Goal: Check status: Check status

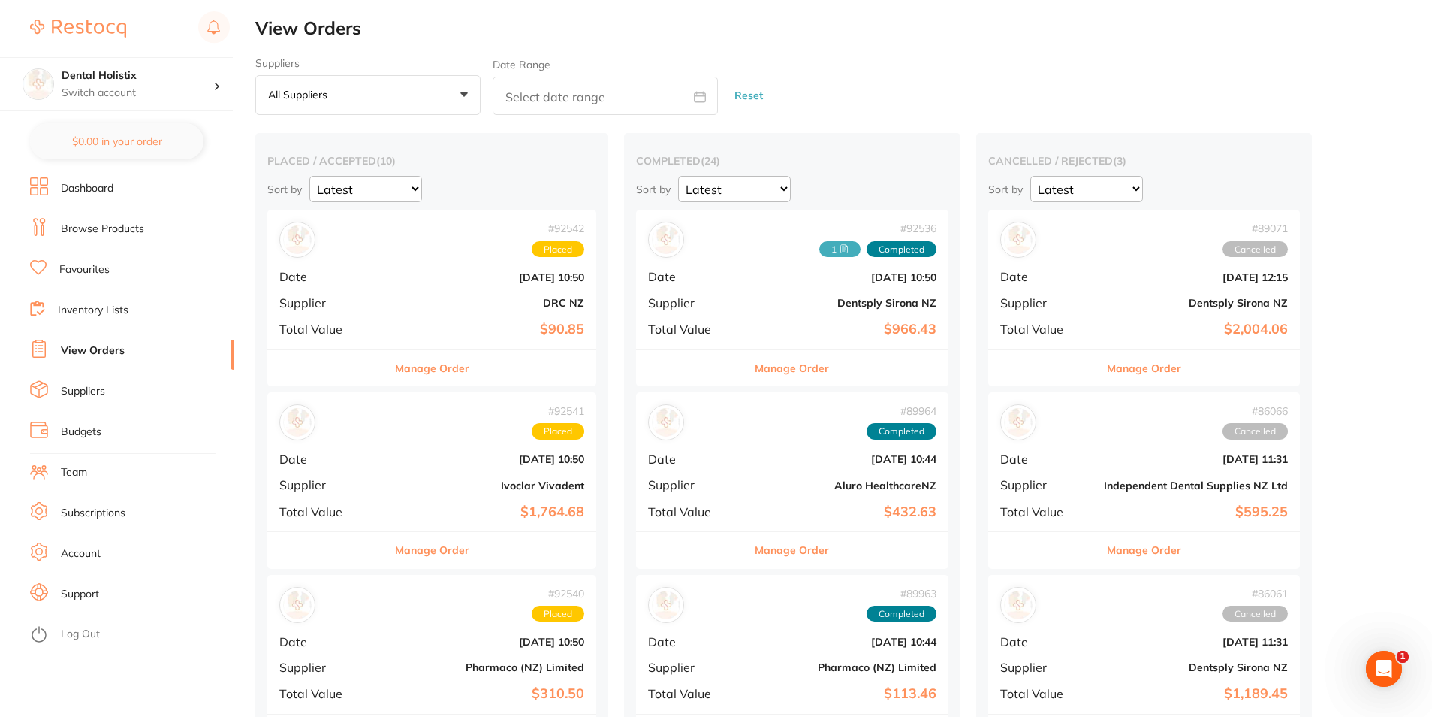
click at [112, 349] on link "View Orders" at bounding box center [93, 350] width 64 height 15
click at [89, 354] on link "View Orders" at bounding box center [93, 350] width 64 height 15
click at [99, 358] on link "View Orders" at bounding box center [93, 350] width 64 height 15
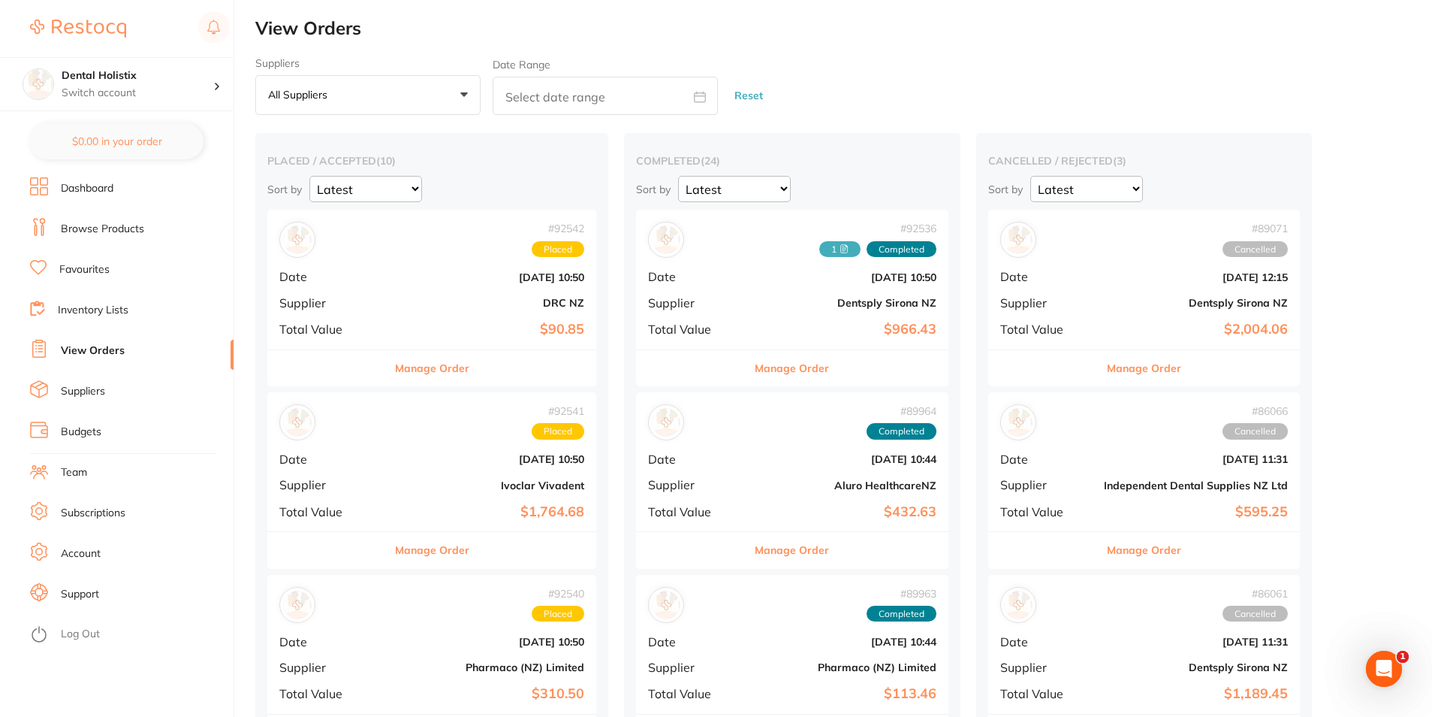
click at [132, 231] on link "Browse Products" at bounding box center [102, 229] width 83 height 15
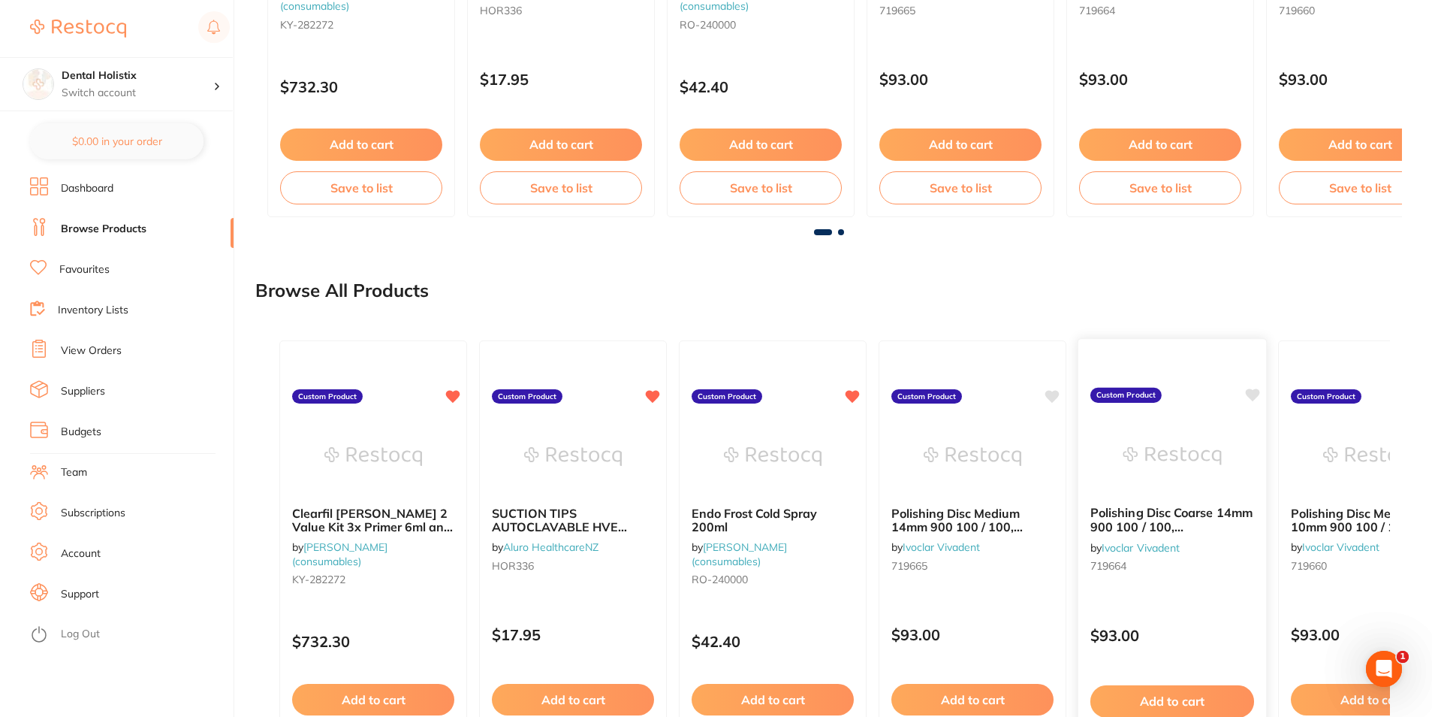
scroll to position [1052, 0]
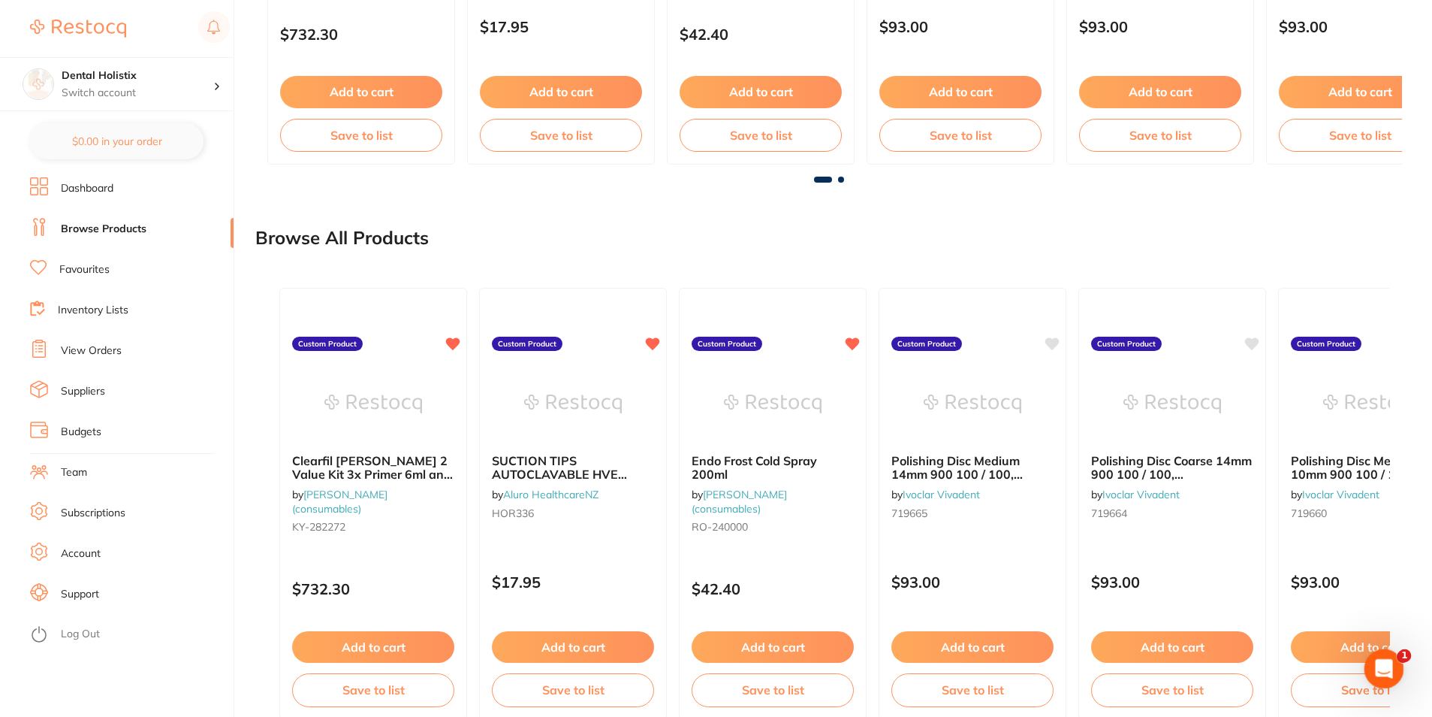
click at [1383, 662] on icon "Open Intercom Messenger" at bounding box center [1382, 666] width 11 height 12
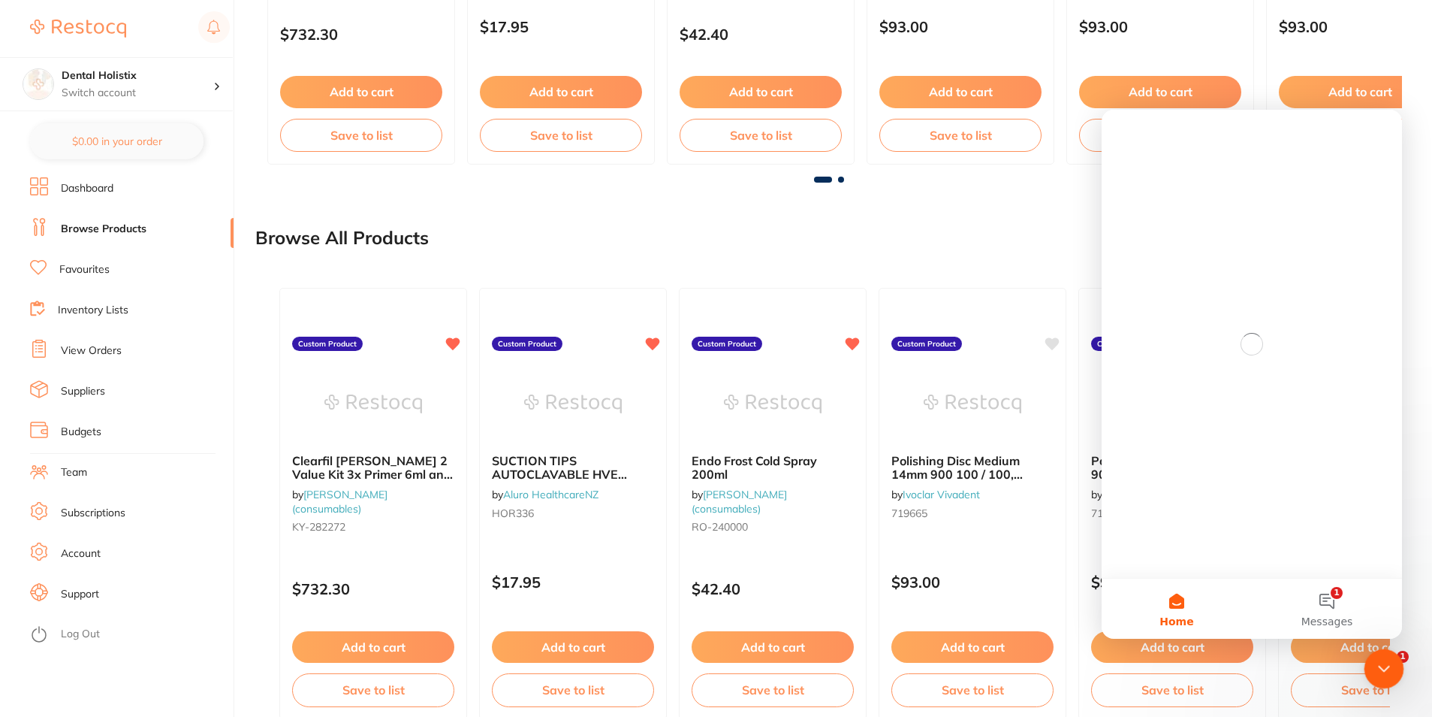
scroll to position [0, 0]
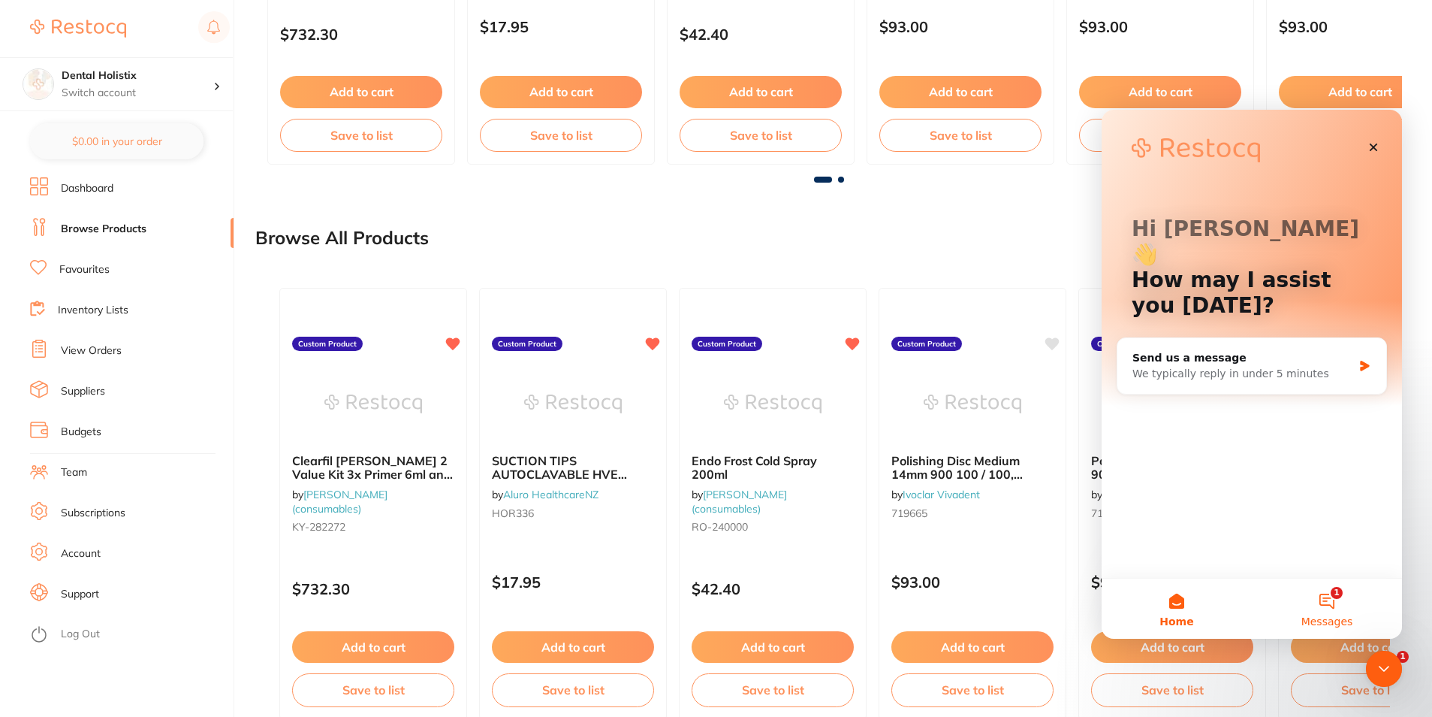
click at [1335, 585] on button "1 Messages" at bounding box center [1327, 608] width 150 height 60
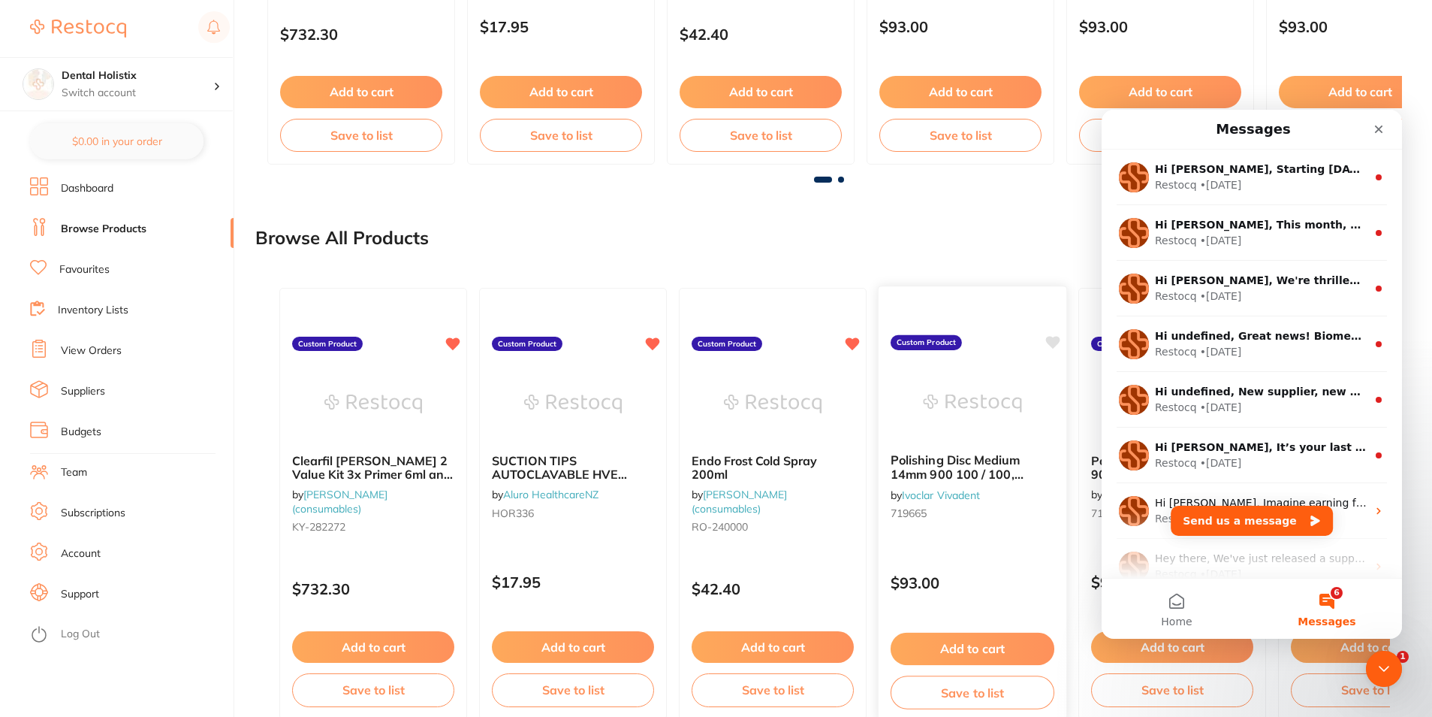
click at [986, 326] on div "Polishing Disc Medium 14mm 900 100 / 100, [PERSON_NAME] by Ivoclar Vivadent ⁠71…" at bounding box center [973, 503] width 190 height 436
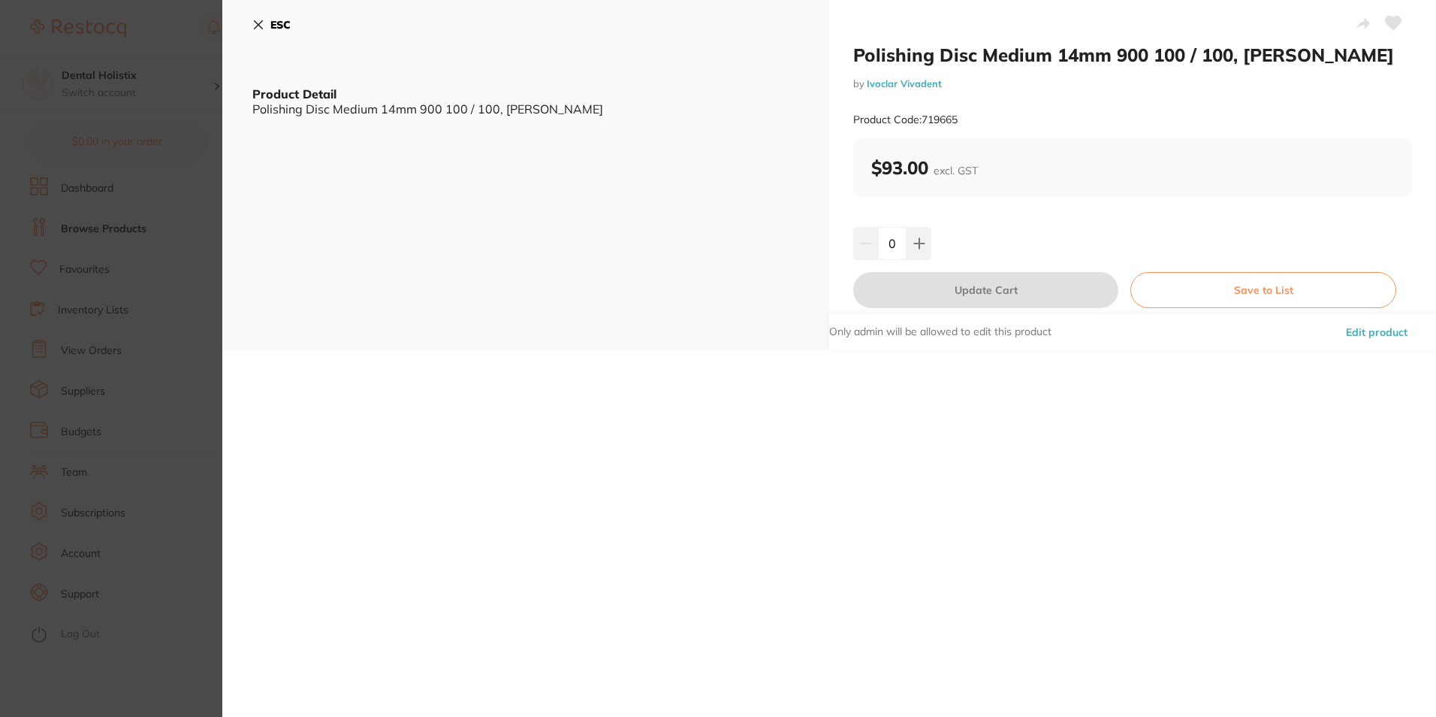
click at [254, 26] on icon at bounding box center [258, 25] width 12 height 12
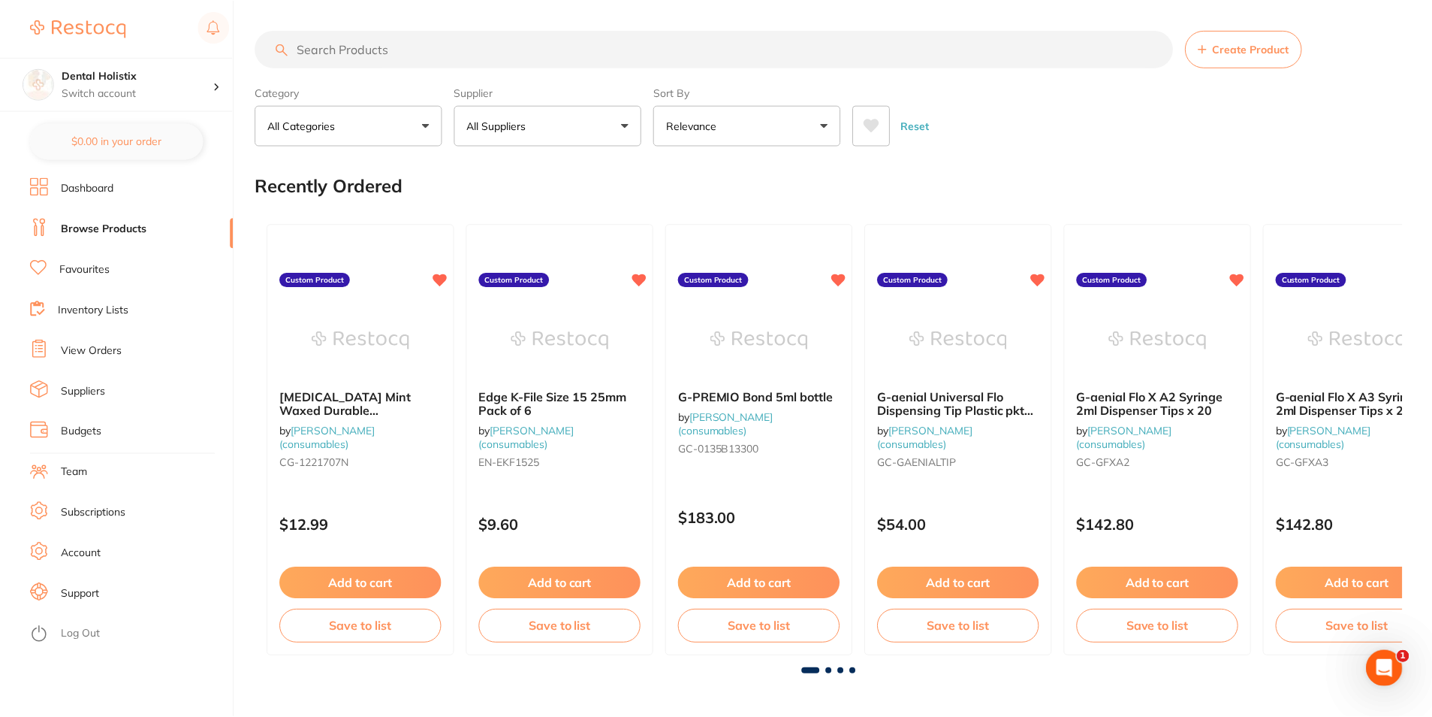
scroll to position [1052, 0]
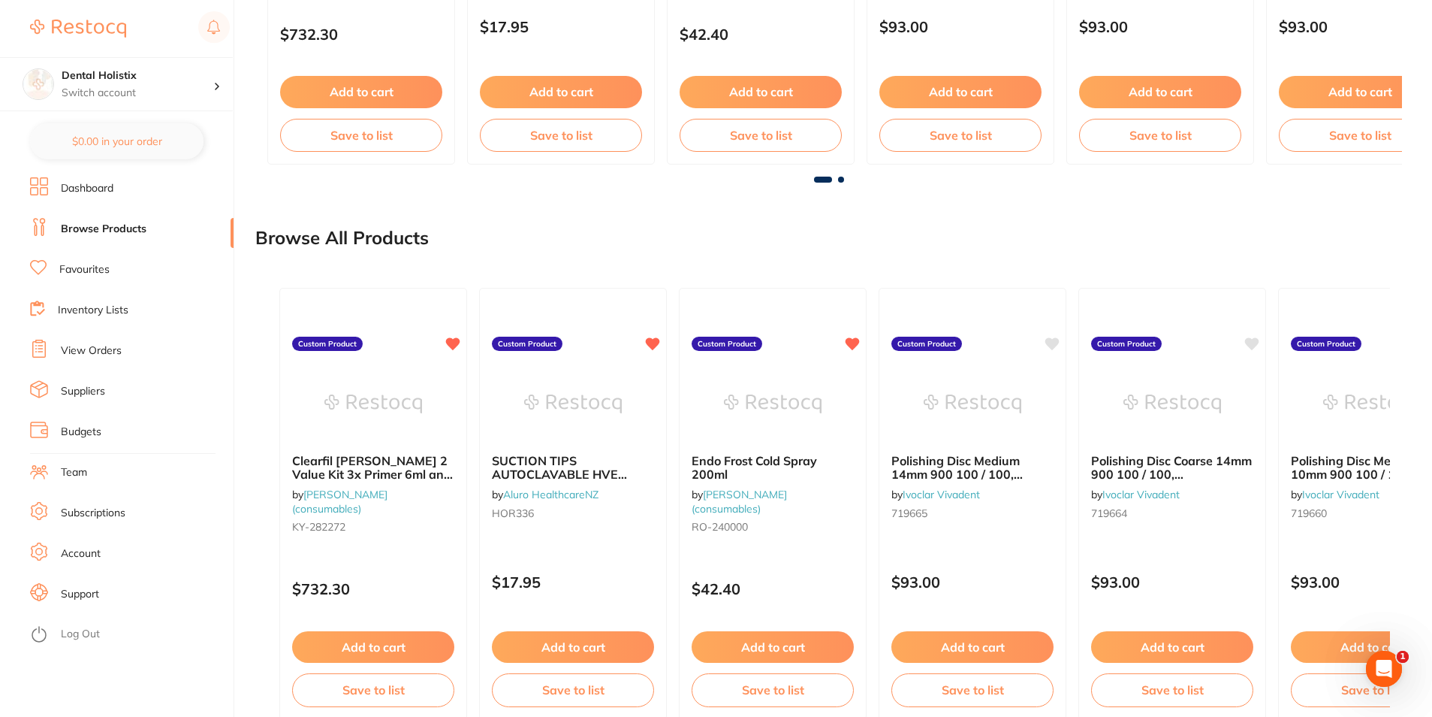
click at [81, 259] on li "Favourites" at bounding box center [132, 269] width 204 height 23
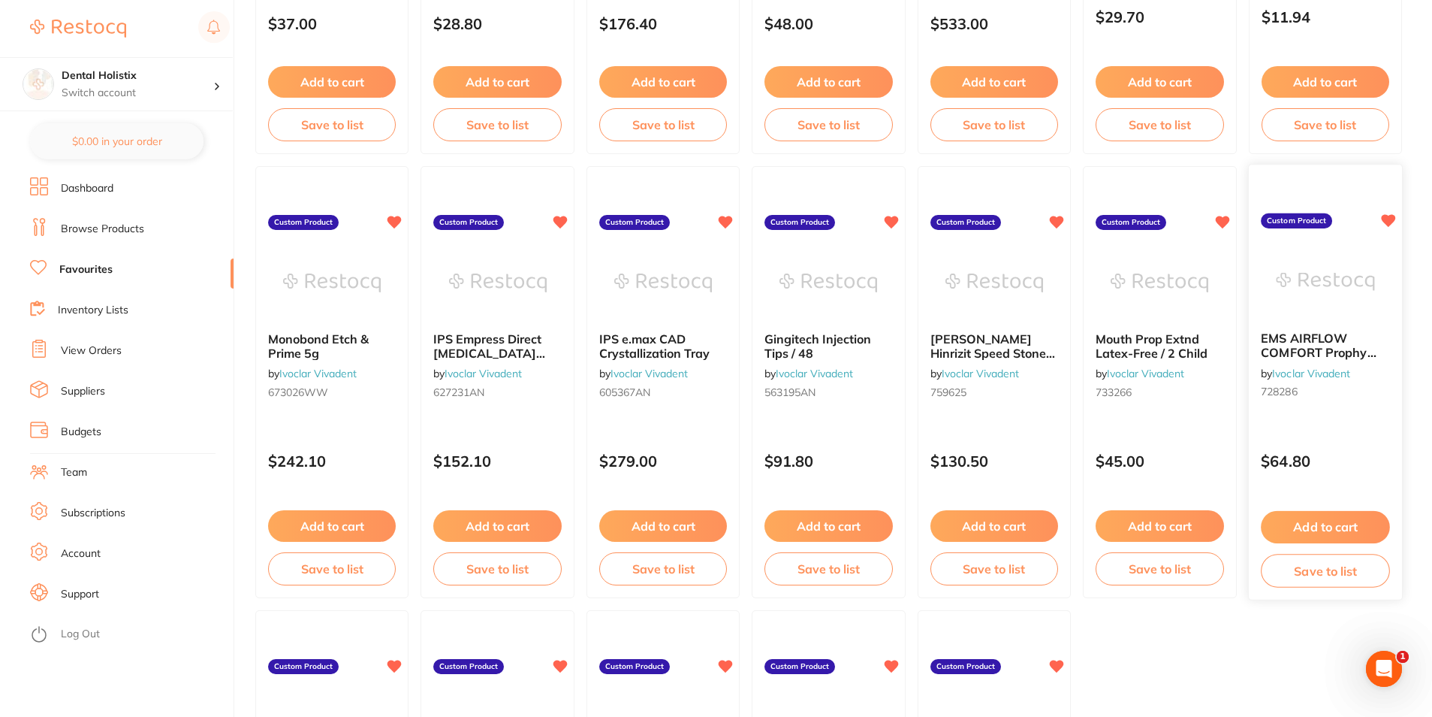
scroll to position [2554, 0]
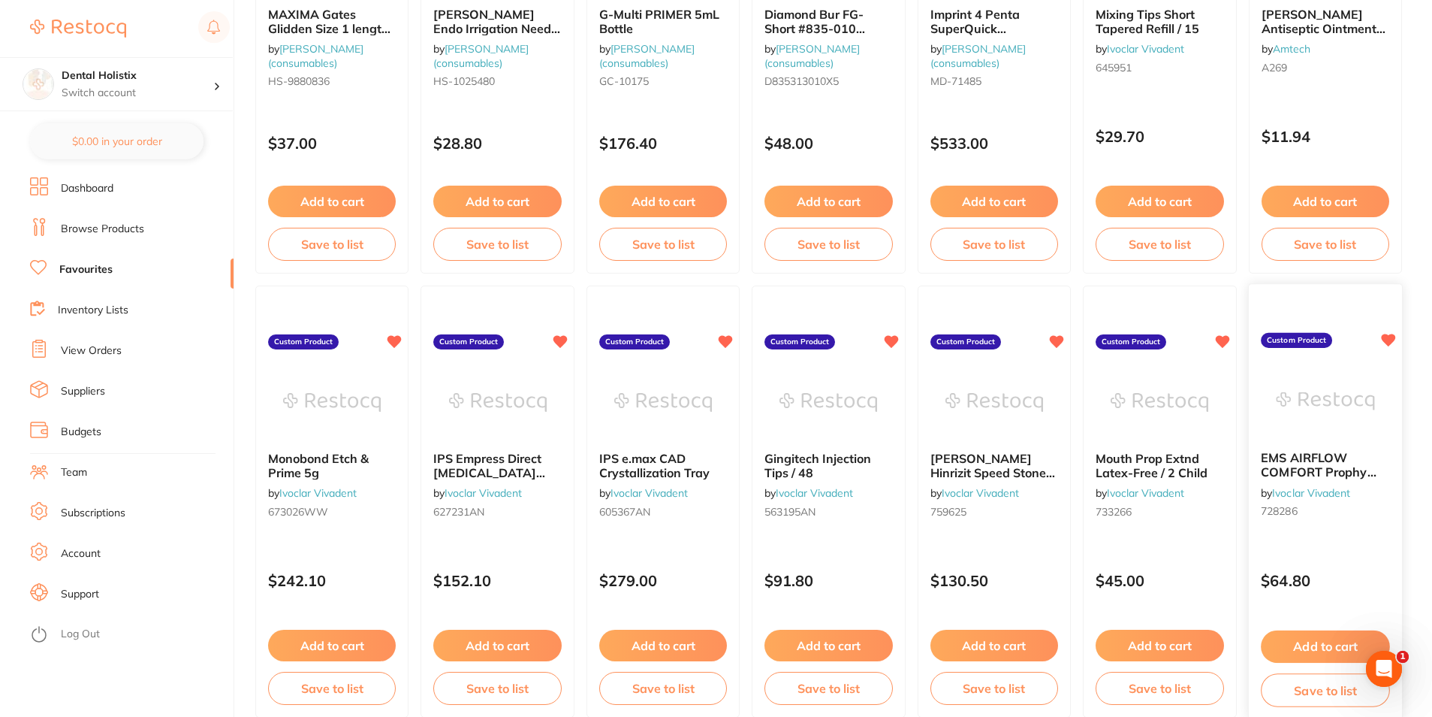
click at [1302, 475] on span "EMS AIRFLOW COMFORT Prophy Powder Lemon 1 x 300g" at bounding box center [1319, 479] width 116 height 57
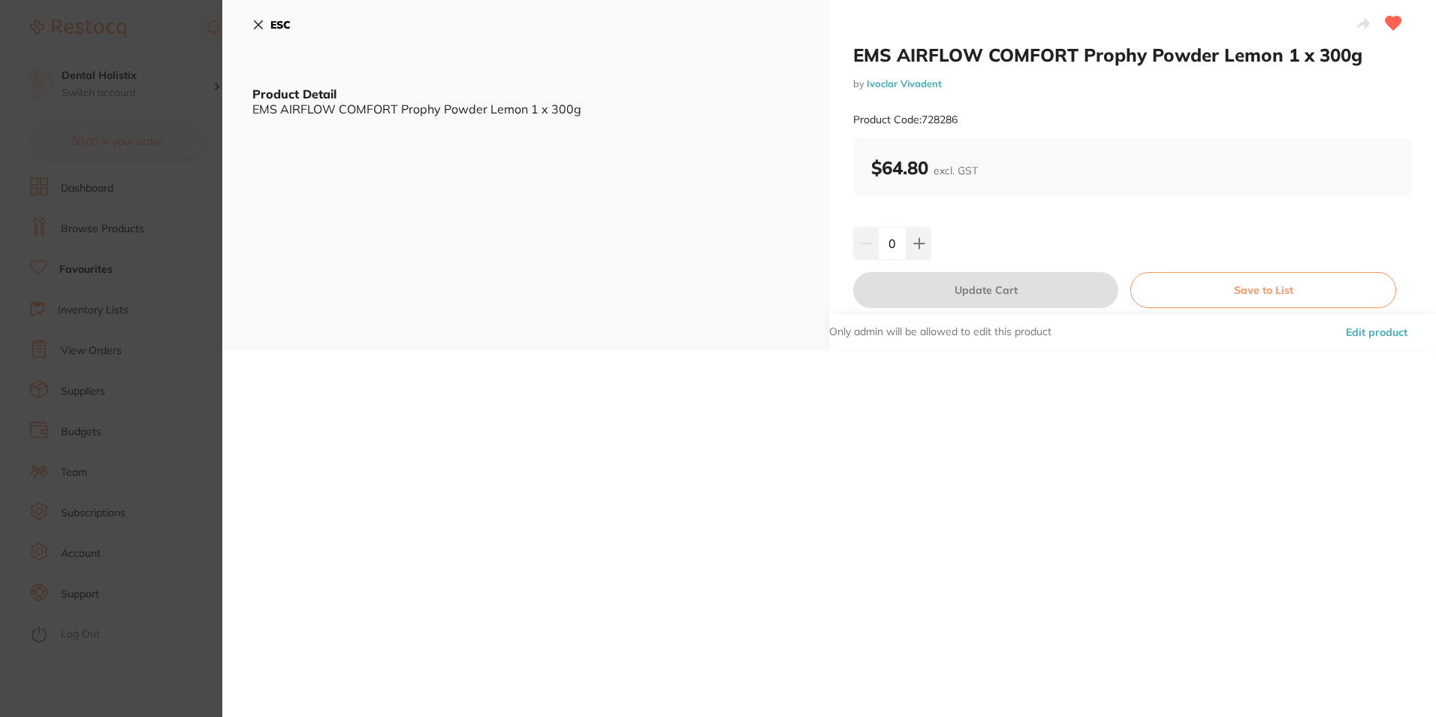
click at [261, 25] on icon at bounding box center [258, 25] width 12 height 12
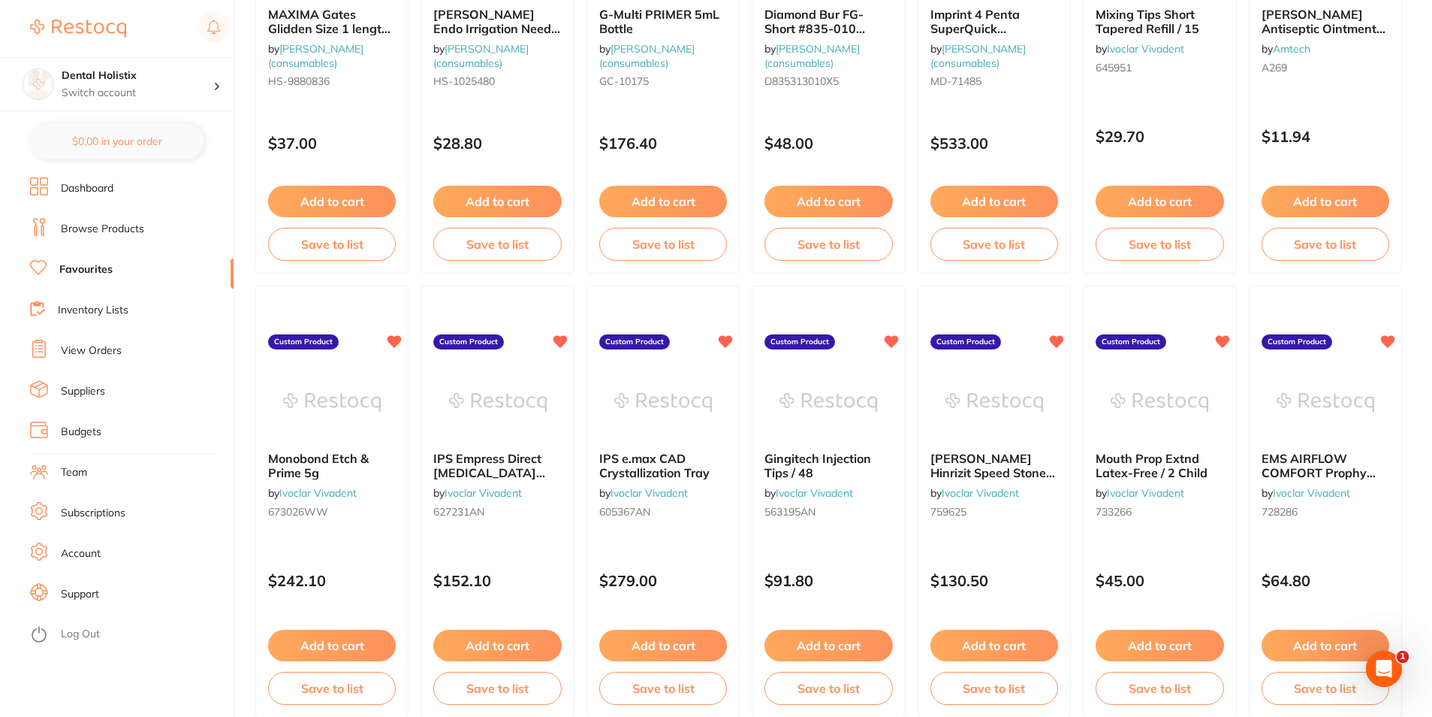
click at [84, 353] on link "View Orders" at bounding box center [91, 350] width 61 height 15
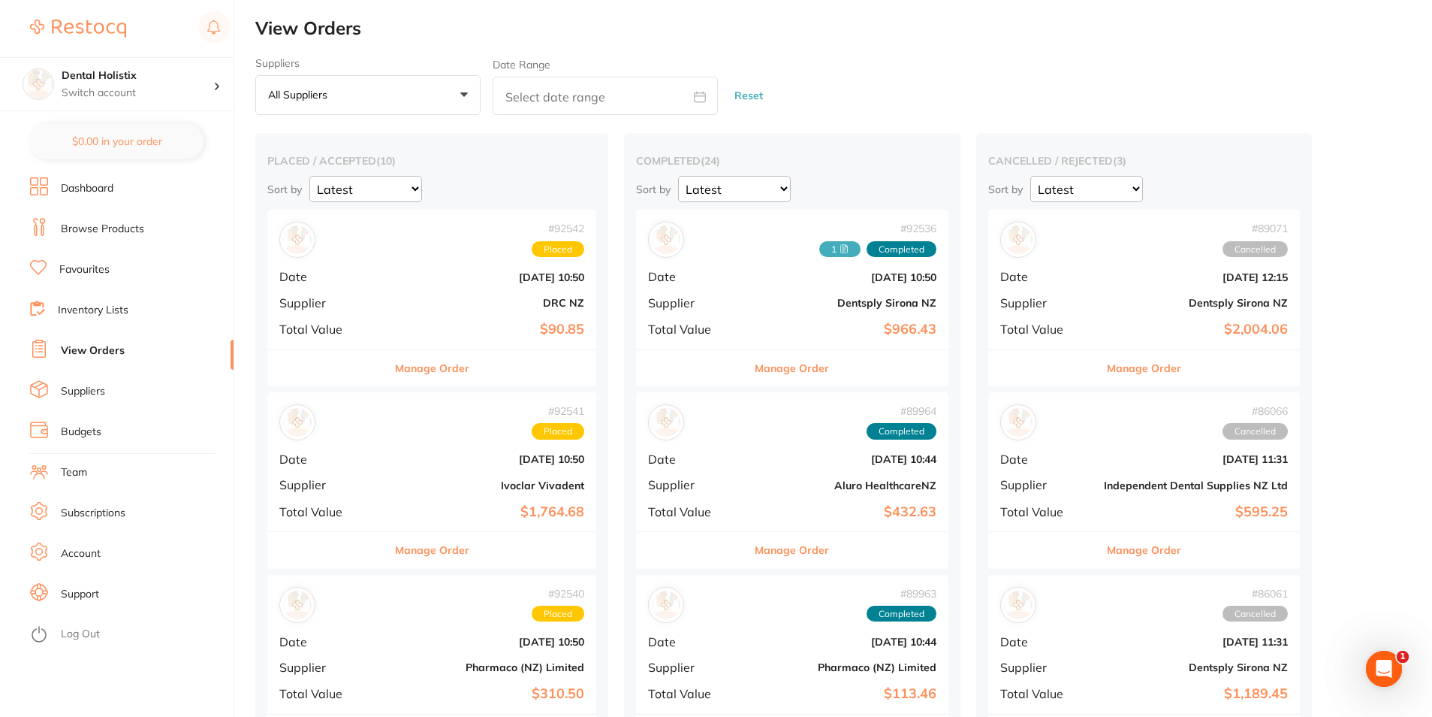
click at [300, 464] on span "Date" at bounding box center [328, 459] width 98 height 14
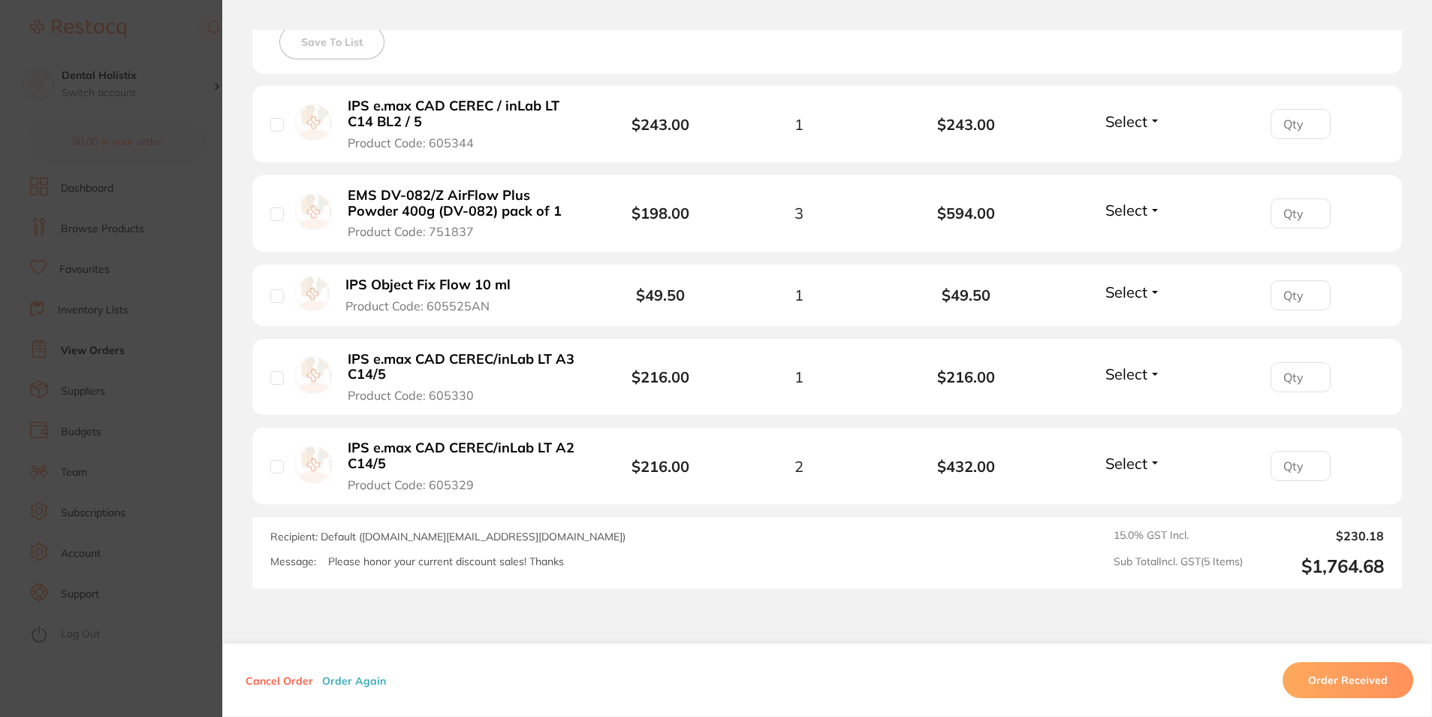
scroll to position [537, 0]
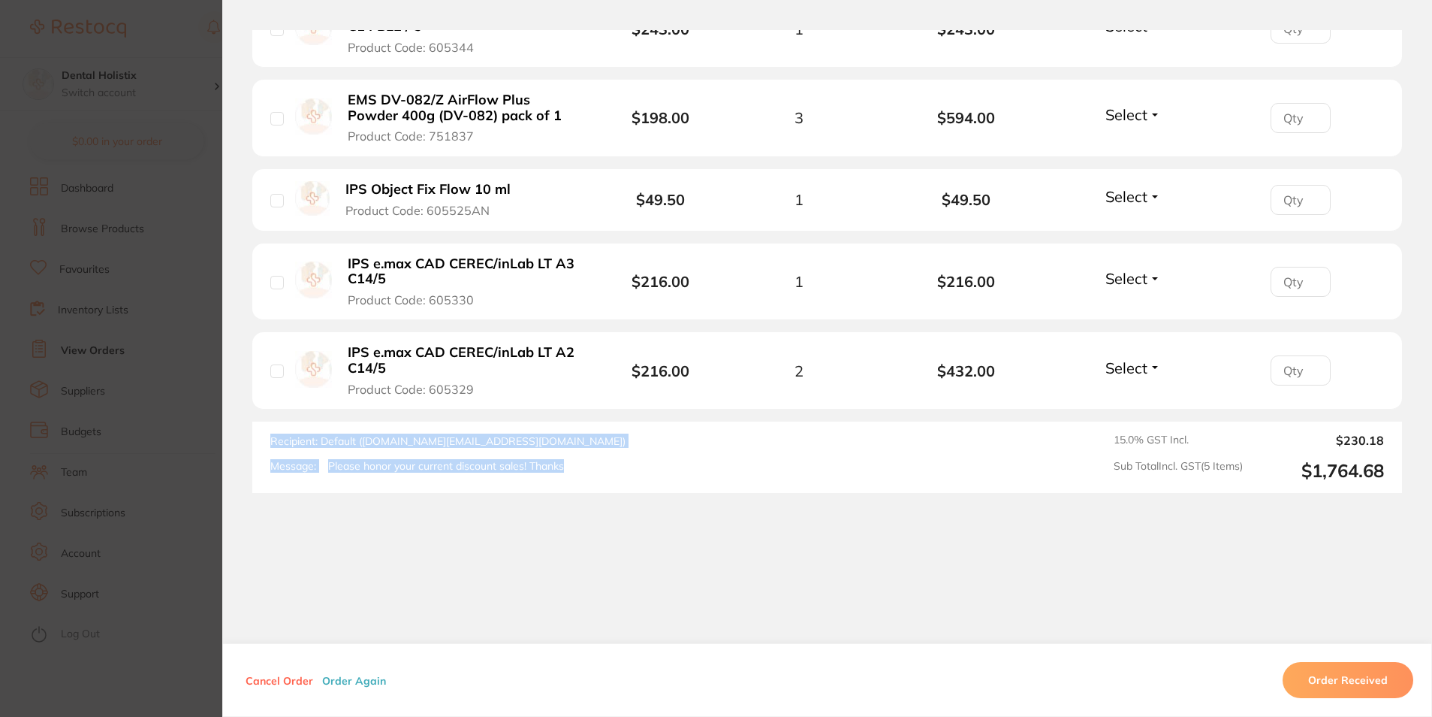
drag, startPoint x: 589, startPoint y: 471, endPoint x: 253, endPoint y: 447, distance: 336.6
click at [253, 447] on div "Recipient: Default ( [DOMAIN_NAME][EMAIL_ADDRESS][DOMAIN_NAME] ) Message: Pleas…" at bounding box center [827, 456] width 1150 height 71
click at [650, 461] on div "Message: Please honor your current discount sales! Thanks" at bounding box center [604, 466] width 668 height 13
drag, startPoint x: 574, startPoint y: 467, endPoint x: 269, endPoint y: 438, distance: 306.3
click at [270, 438] on div "Recipient: Default ( [DOMAIN_NAME][EMAIL_ADDRESS][DOMAIN_NAME] ) Message: Pleas…" at bounding box center [604, 456] width 668 height 47
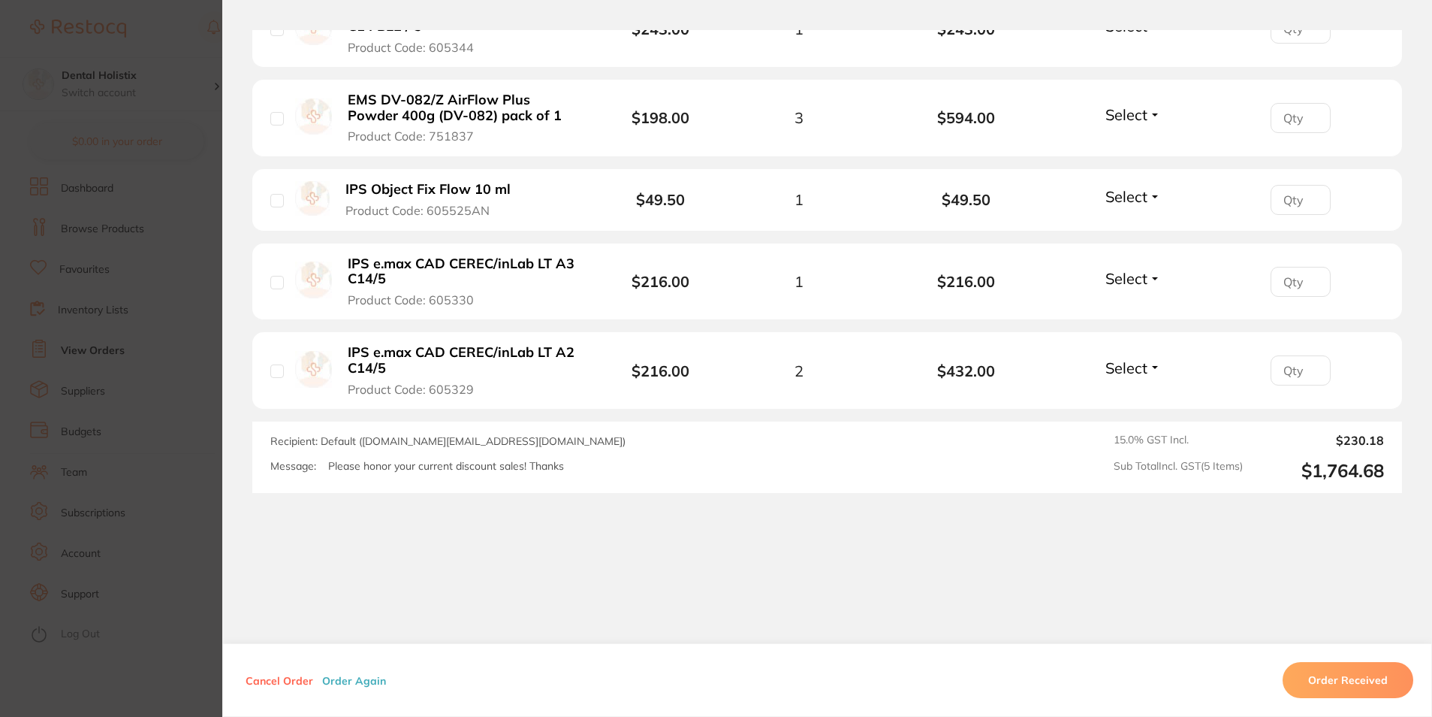
click at [713, 497] on div "Order ID: Restocq- 92541 Order Information Placed Order Order Date [DATE] 10:50…" at bounding box center [827, 373] width 1210 height 686
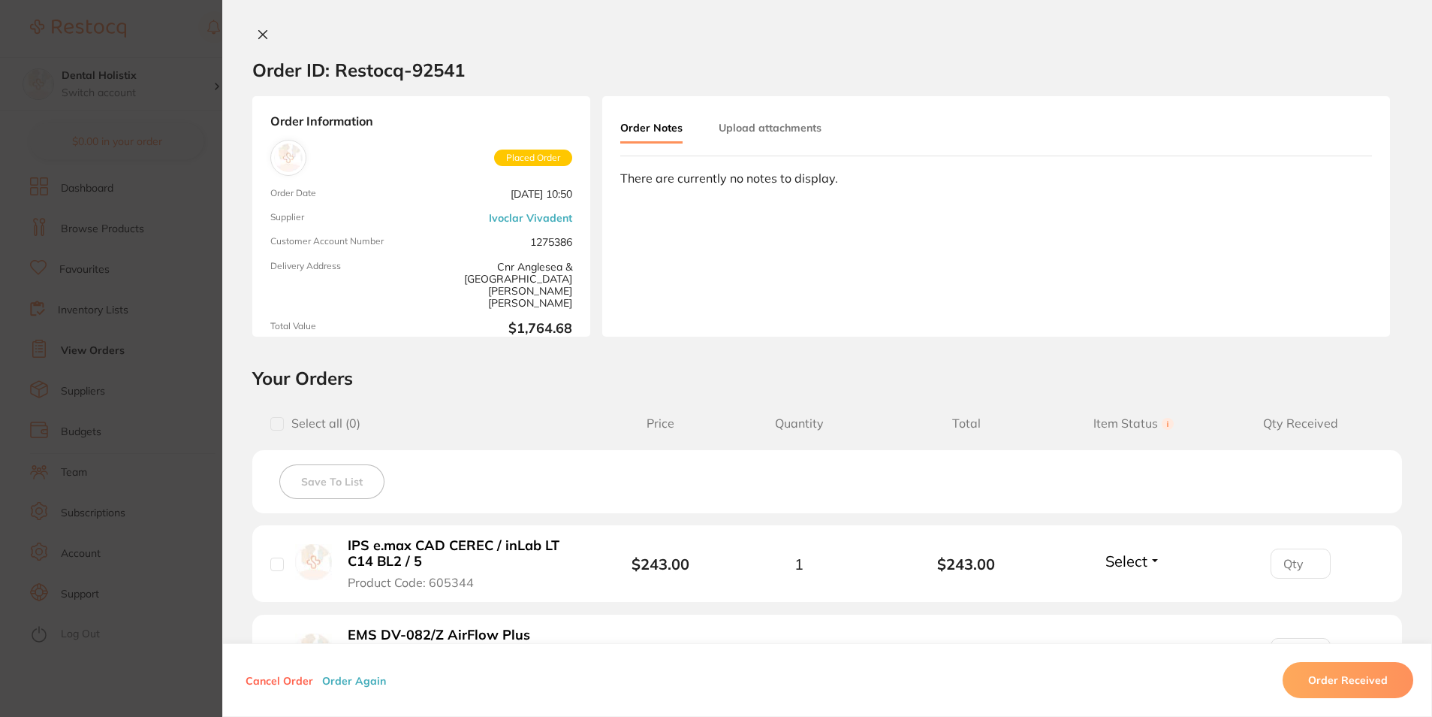
scroll to position [0, 0]
drag, startPoint x: 584, startPoint y: 219, endPoint x: 480, endPoint y: 222, distance: 103.7
click at [480, 222] on div "Order Information Placed Order Order Date [DATE] 10:50 Supplier Ivoclar Vivaden…" at bounding box center [421, 218] width 338 height 240
drag, startPoint x: 480, startPoint y: 222, endPoint x: 685, endPoint y: 264, distance: 209.5
click at [685, 264] on div "Order Notes Upload attachments There are currently no notes to display." at bounding box center [996, 218] width 788 height 240
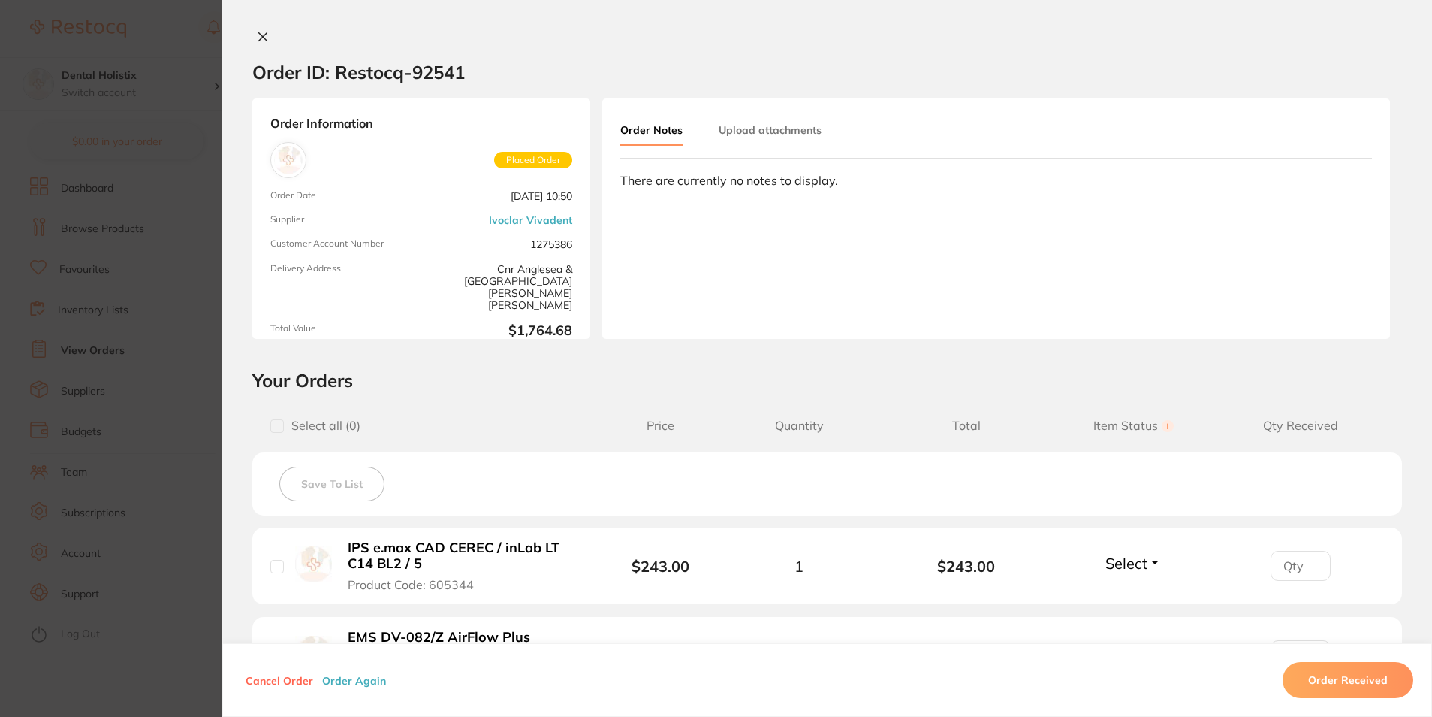
click at [1055, 104] on div "Order Notes Upload attachments There are currently no notes to display." at bounding box center [996, 218] width 788 height 240
drag, startPoint x: 397, startPoint y: 74, endPoint x: 365, endPoint y: 71, distance: 32.4
click at [365, 71] on h2 "Order ID: Restocq- 92541" at bounding box center [358, 72] width 213 height 23
drag, startPoint x: 365, startPoint y: 71, endPoint x: 367, endPoint y: 124, distance: 52.6
click at [367, 124] on strong "Order Information" at bounding box center [421, 123] width 302 height 14
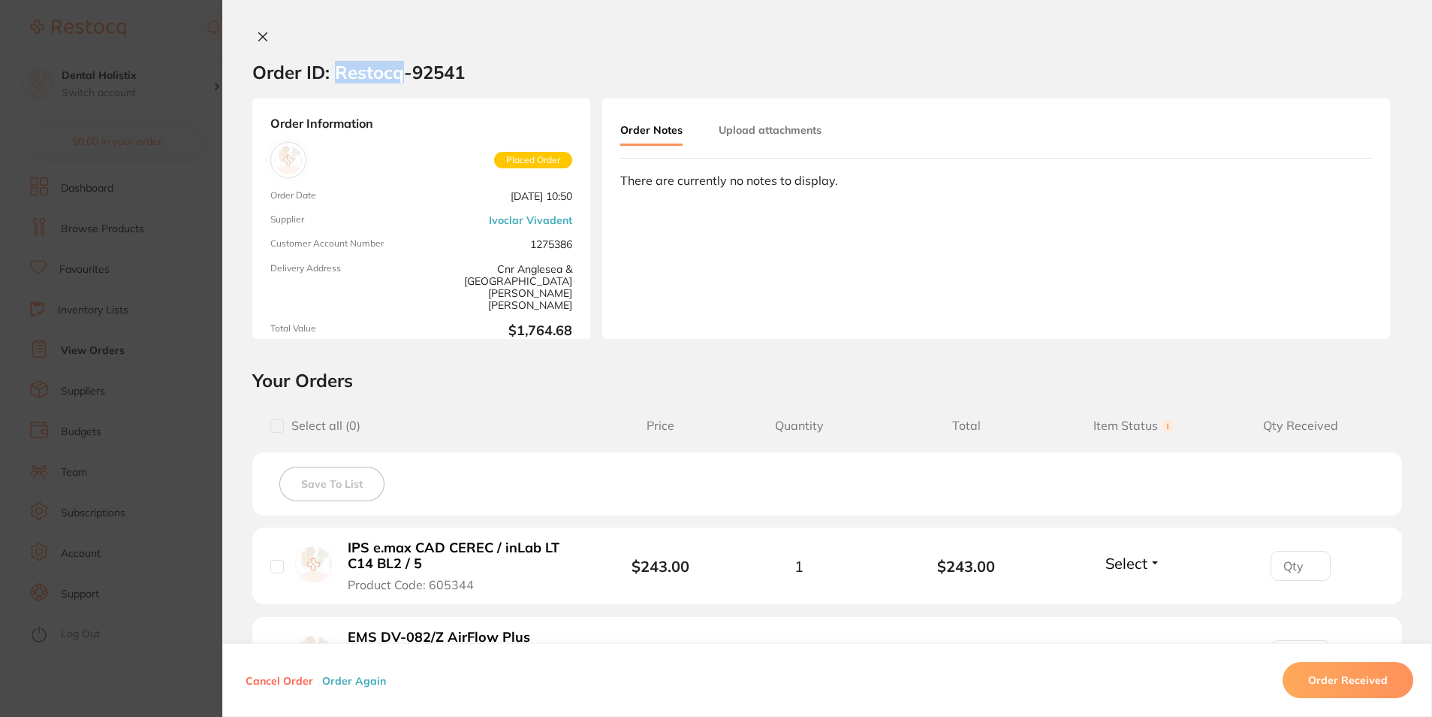
drag, startPoint x: 400, startPoint y: 77, endPoint x: 336, endPoint y: 74, distance: 64.7
click at [336, 74] on h2 "Order ID: Restocq- 92541" at bounding box center [358, 72] width 213 height 23
drag, startPoint x: 336, startPoint y: 74, endPoint x: 391, endPoint y: 125, distance: 75.5
click at [391, 125] on strong "Order Information" at bounding box center [421, 123] width 302 height 14
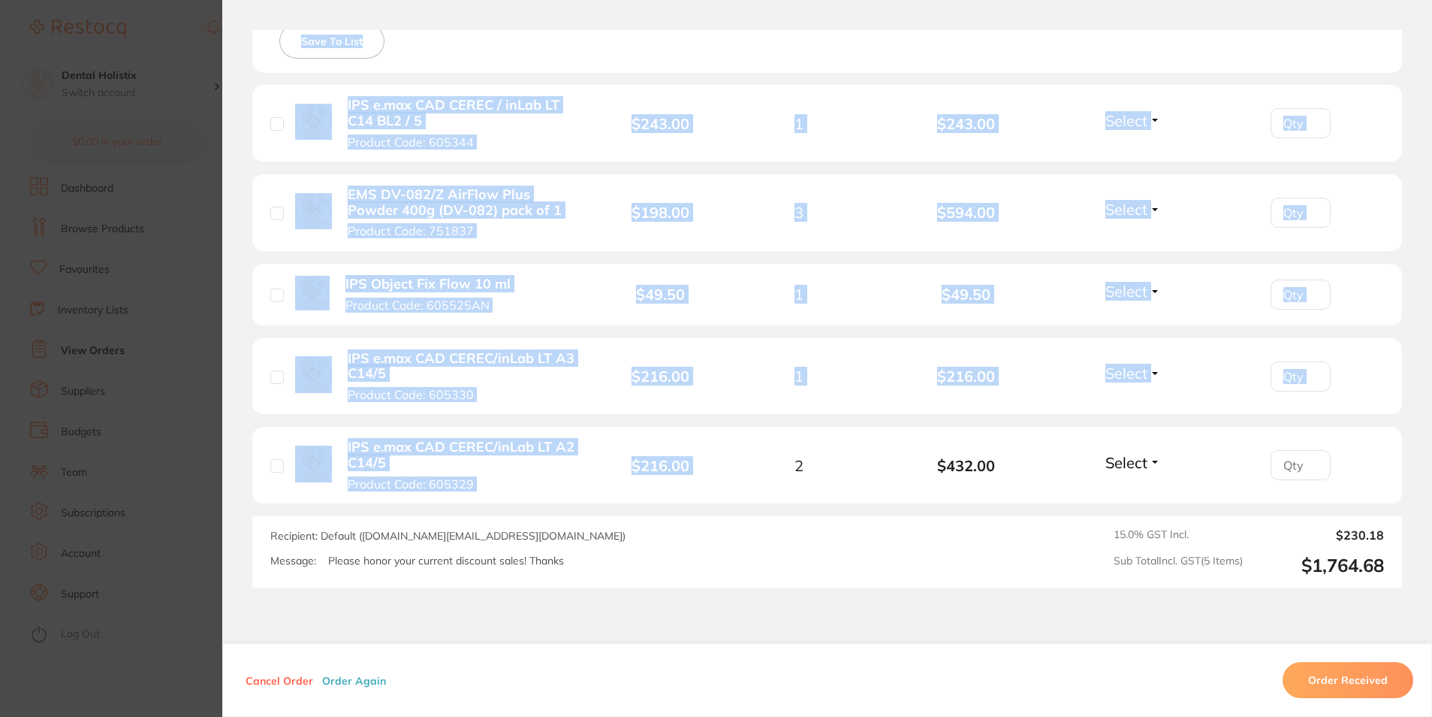
scroll to position [376, 0]
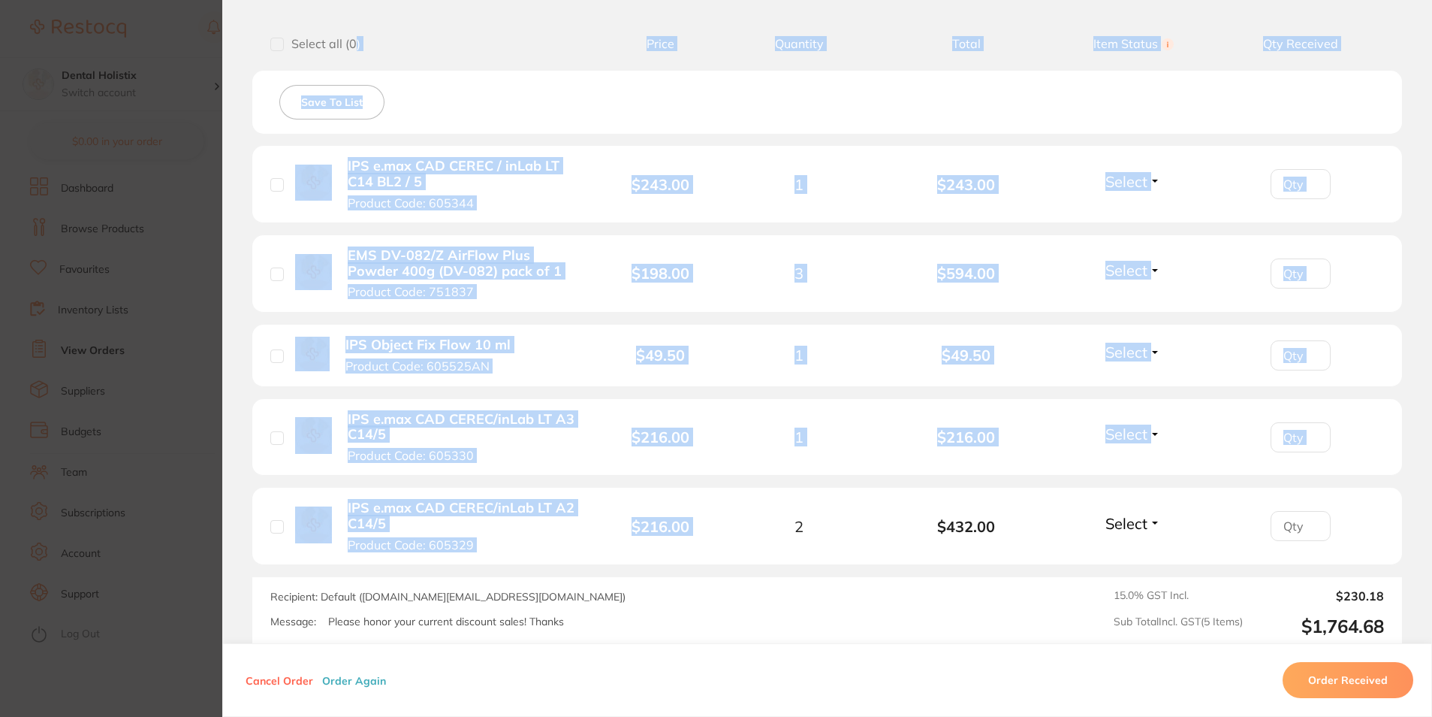
drag, startPoint x: 715, startPoint y: 388, endPoint x: 352, endPoint y: 37, distance: 504.6
click at [352, 37] on div "Select all ( 0 ) Price Quantity Total Item Status You can use this feature to t…" at bounding box center [827, 336] width 1150 height 623
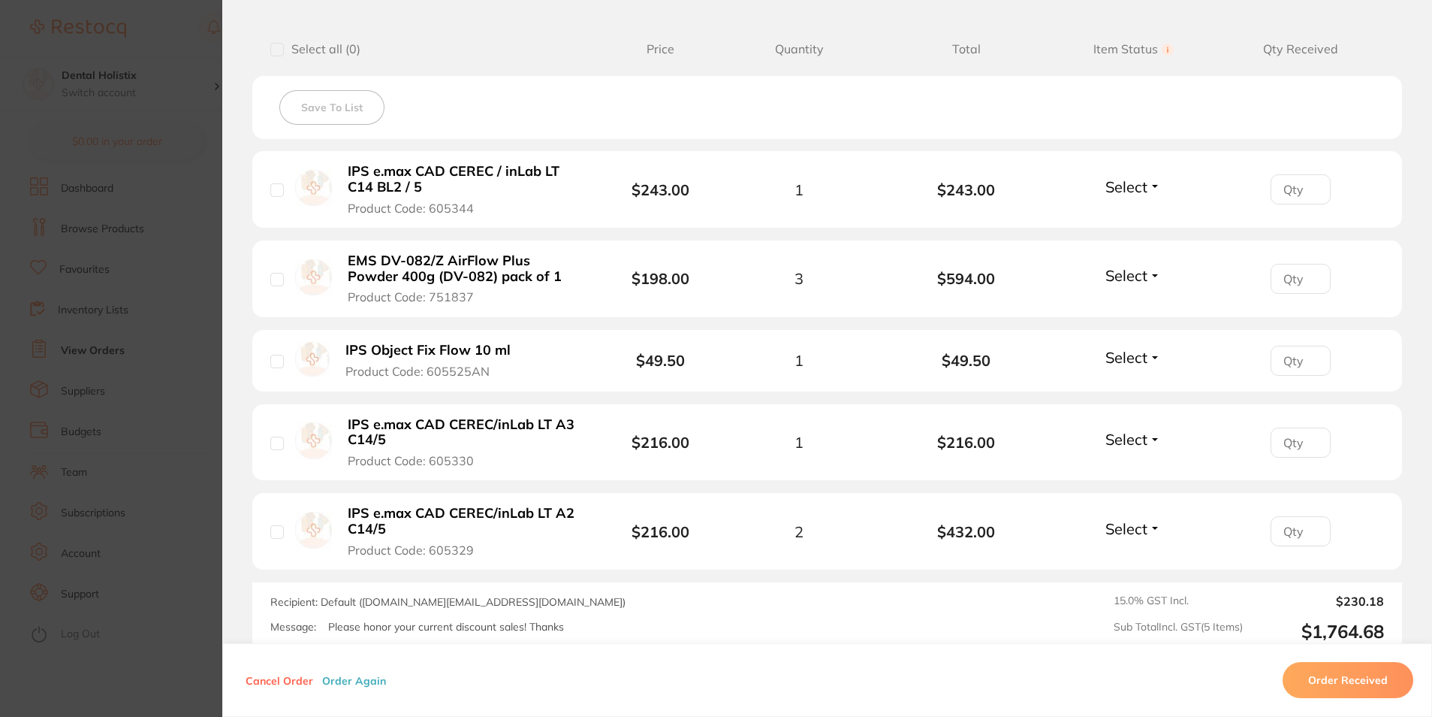
click at [831, 539] on div "2" at bounding box center [799, 531] width 167 height 17
click at [781, 607] on div "Recipient: Default ( [DOMAIN_NAME][EMAIL_ADDRESS][DOMAIN_NAME] ) Message: Pleas…" at bounding box center [604, 617] width 668 height 47
drag, startPoint x: 491, startPoint y: 598, endPoint x: 333, endPoint y: 595, distance: 158.5
click at [333, 595] on div "Recipient: Default ( [DOMAIN_NAME][EMAIL_ADDRESS][DOMAIN_NAME] ) Message: Pleas…" at bounding box center [604, 617] width 668 height 47
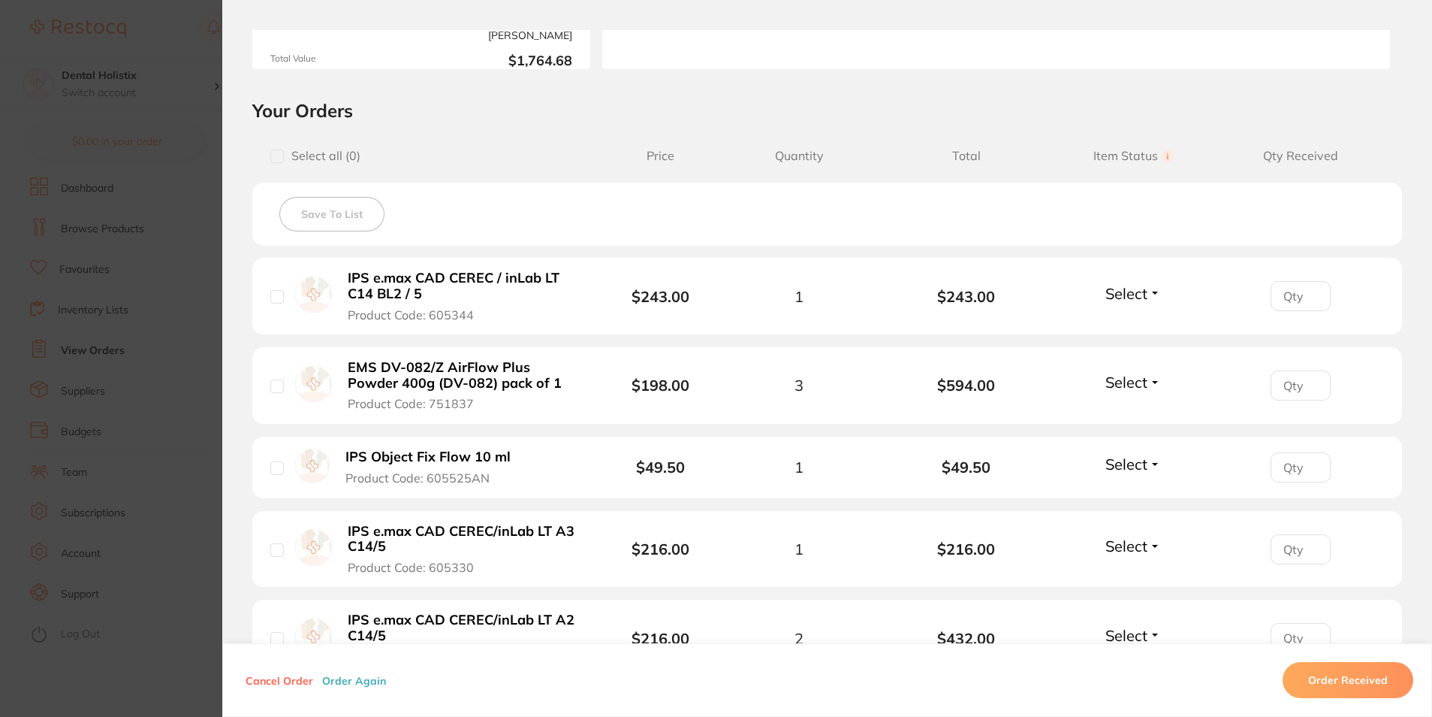
scroll to position [0, 0]
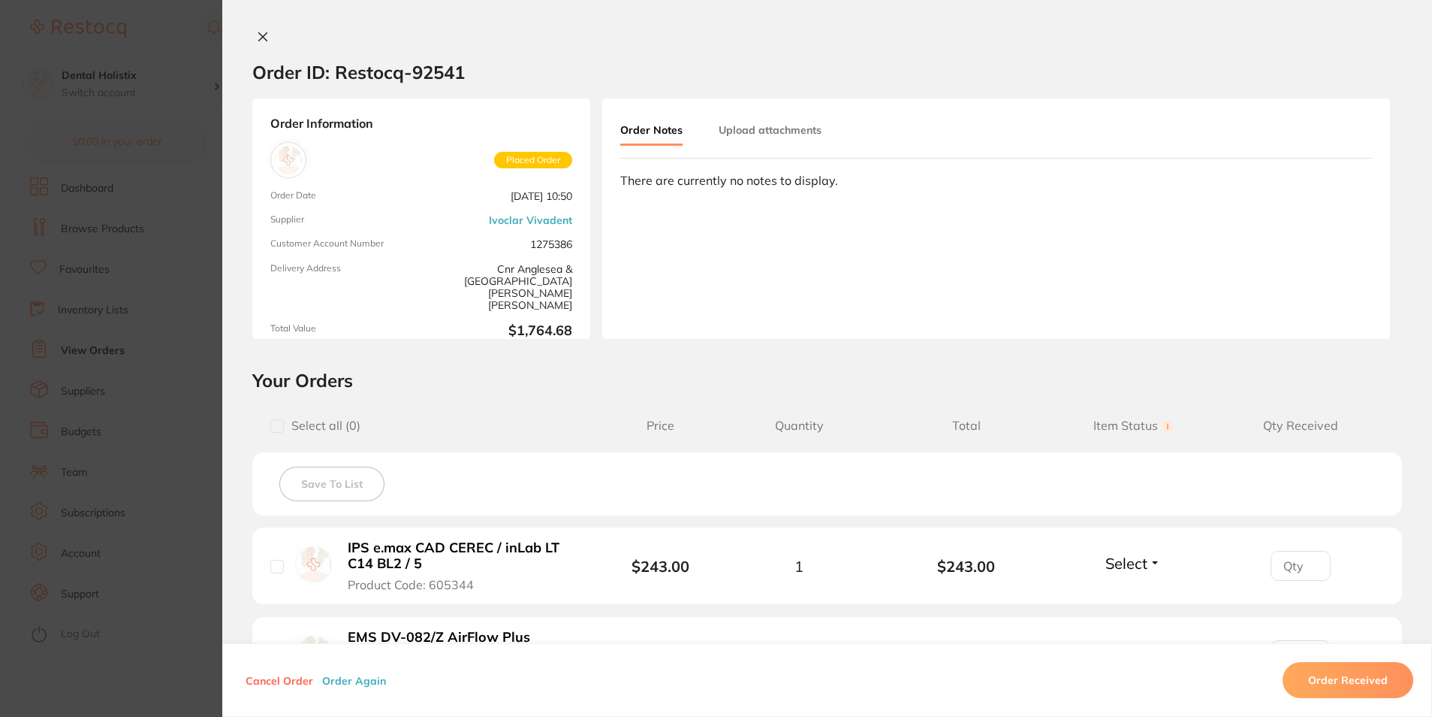
click at [176, 254] on section "Order ID: Restocq- 92541 Order Information Placed Order Order Date [DATE] 10:50…" at bounding box center [716, 358] width 1432 height 717
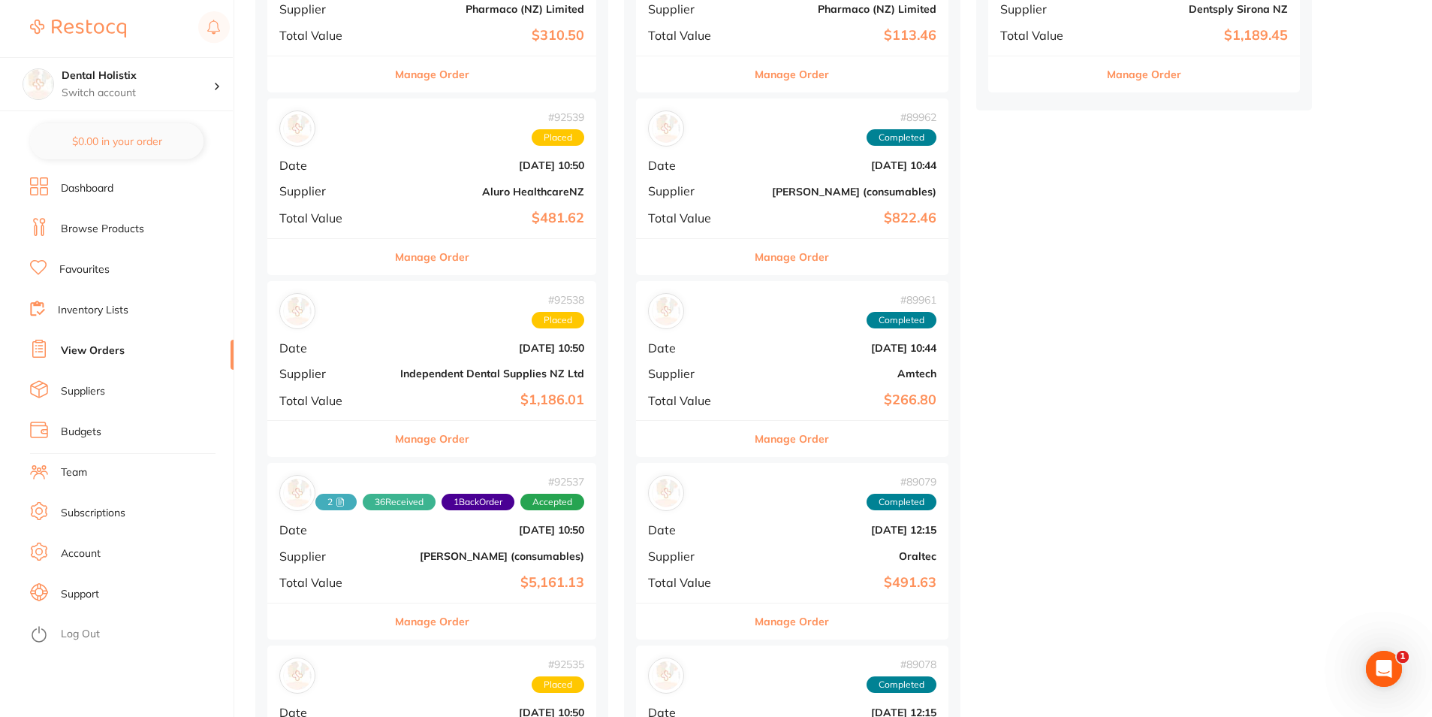
scroll to position [601, 0]
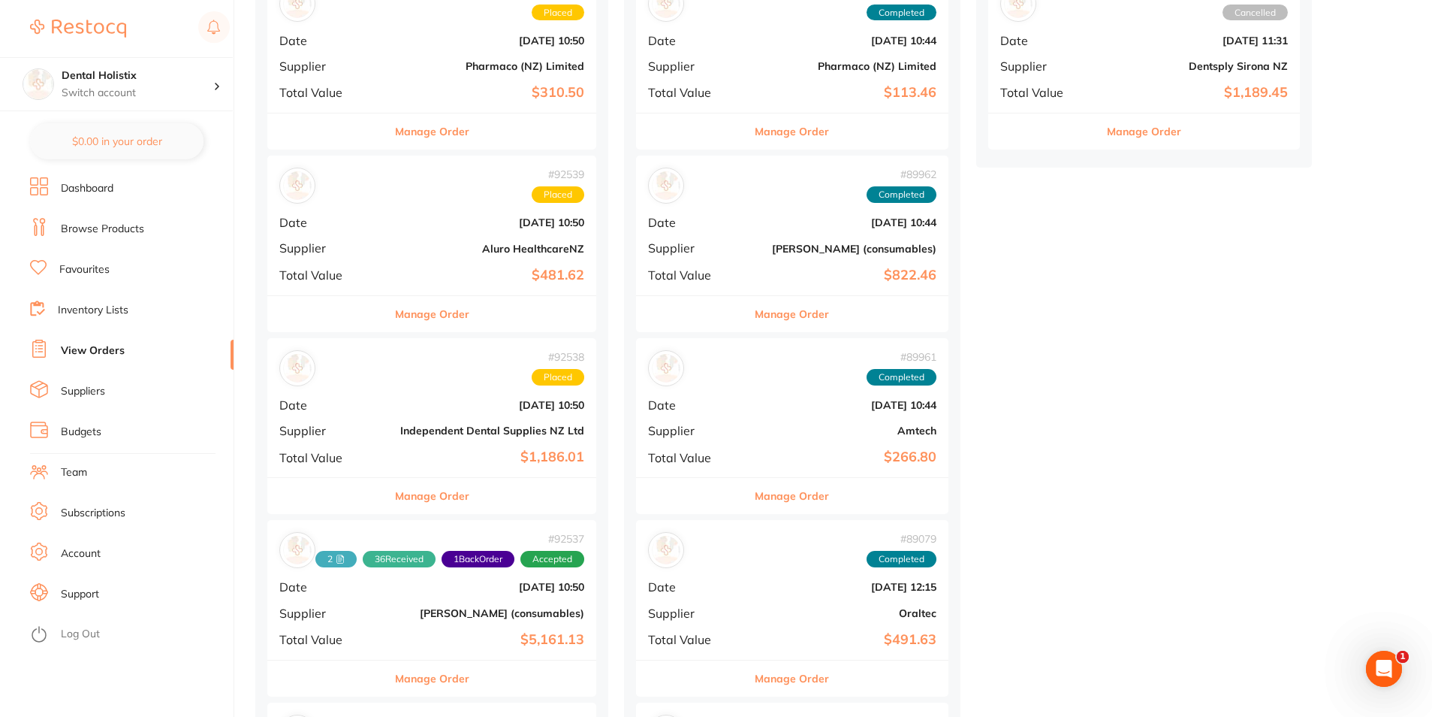
click at [460, 316] on button "Manage Order" at bounding box center [432, 314] width 74 height 36
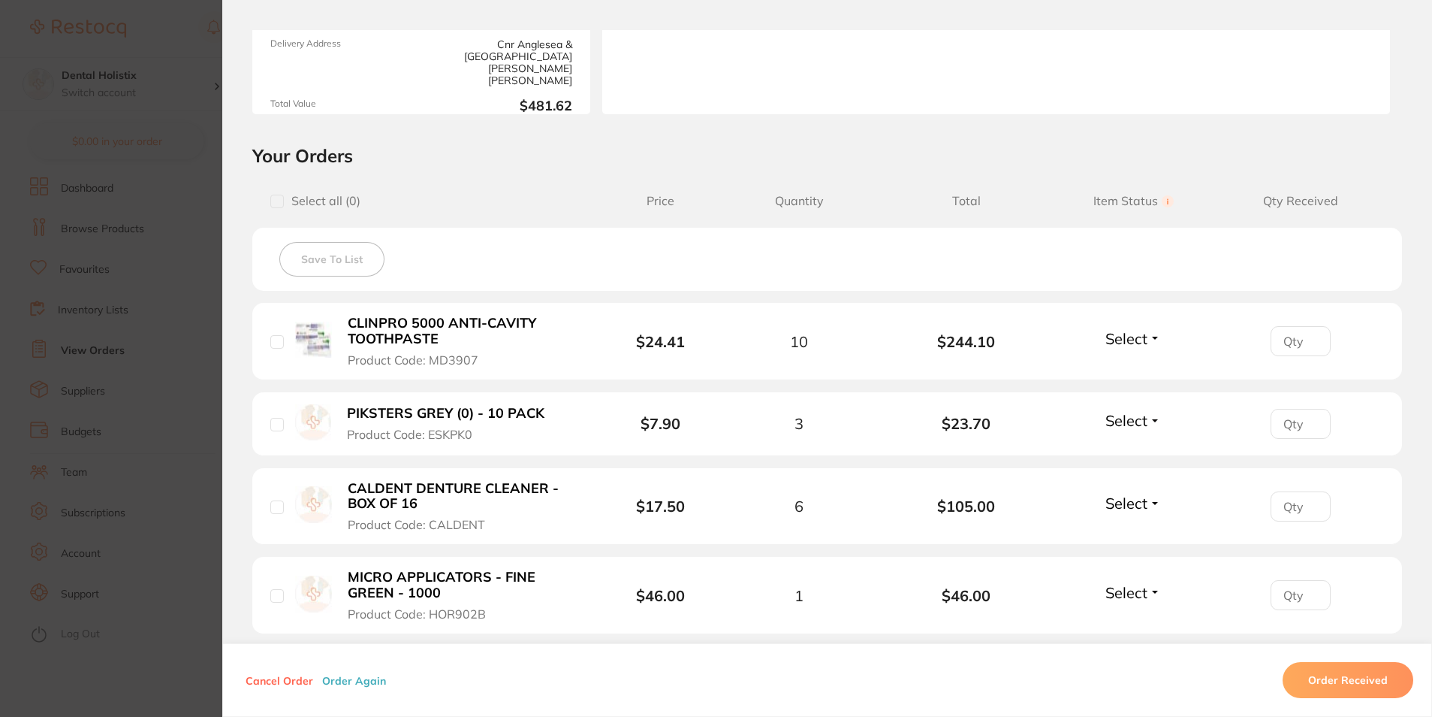
scroll to position [300, 0]
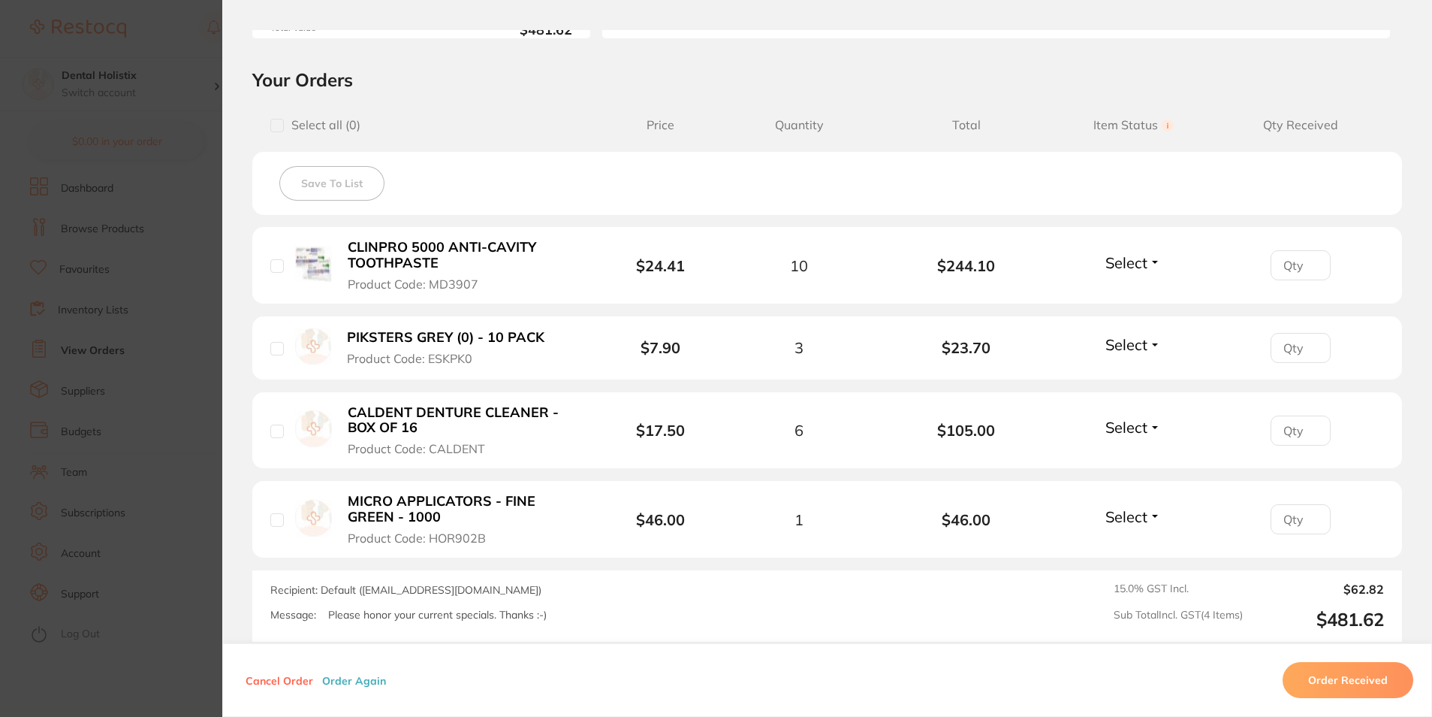
click at [1154, 260] on button "Select" at bounding box center [1133, 262] width 65 height 19
click at [181, 623] on section "Order ID: Restocq- 92539 Order Information Placed Order Order Date [DATE] 10:50…" at bounding box center [716, 358] width 1432 height 717
